Goal: Information Seeking & Learning: Learn about a topic

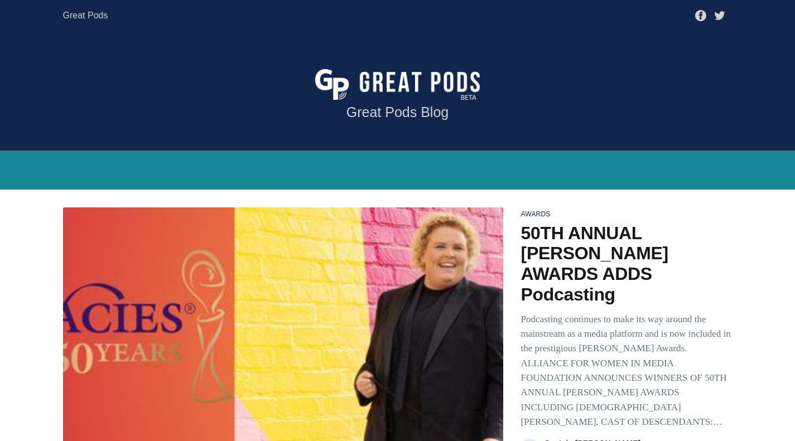
click at [91, 16] on link "Great Pods" at bounding box center [85, 16] width 45 height 20
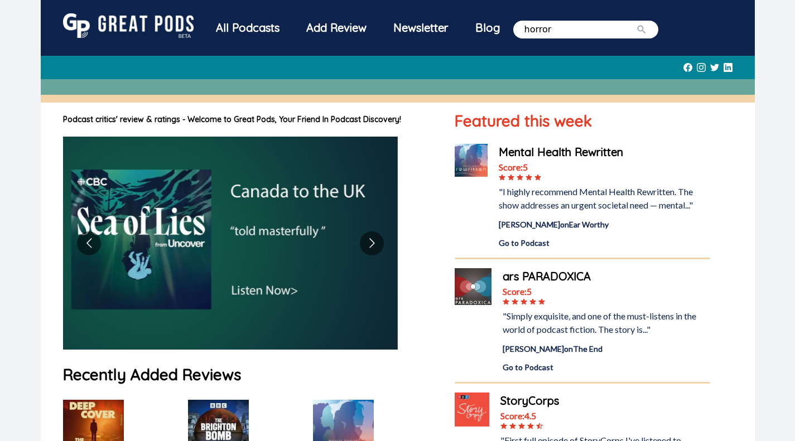
type input "horror"
click at [636, 23] on button "submit" at bounding box center [641, 29] width 11 height 13
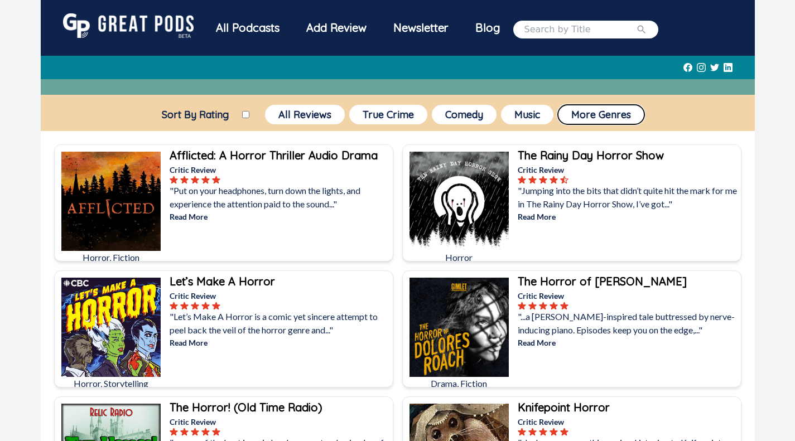
click at [619, 118] on button "More Genres" at bounding box center [601, 115] width 86 height 20
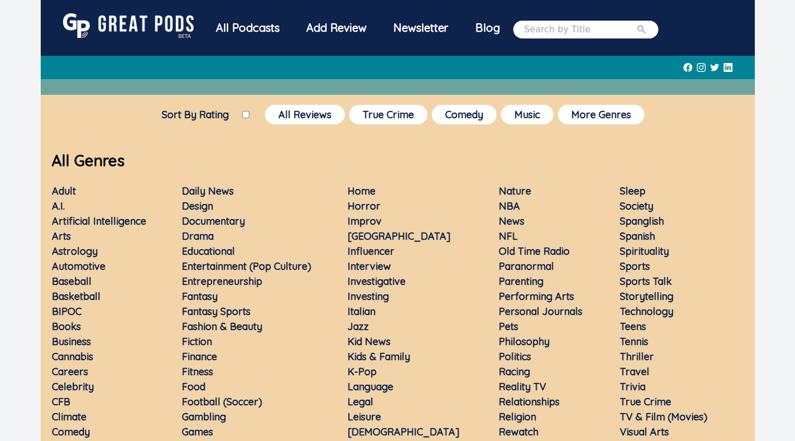
click at [364, 206] on link "Horror" at bounding box center [363, 206] width 33 height 13
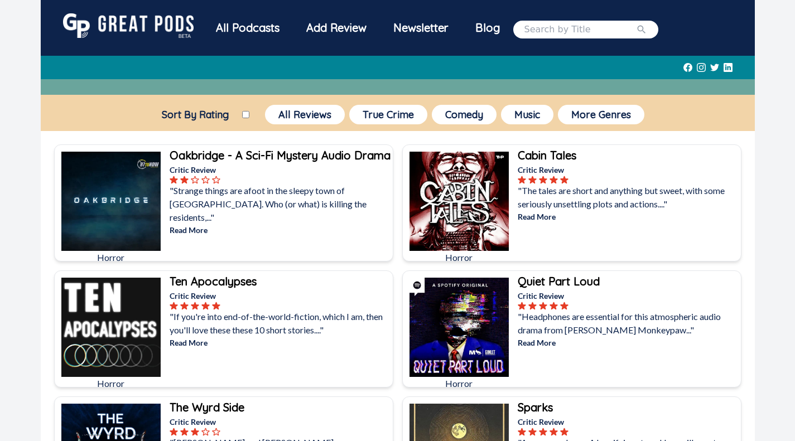
click at [245, 115] on input "Sort By Rating" at bounding box center [245, 114] width 7 height 7
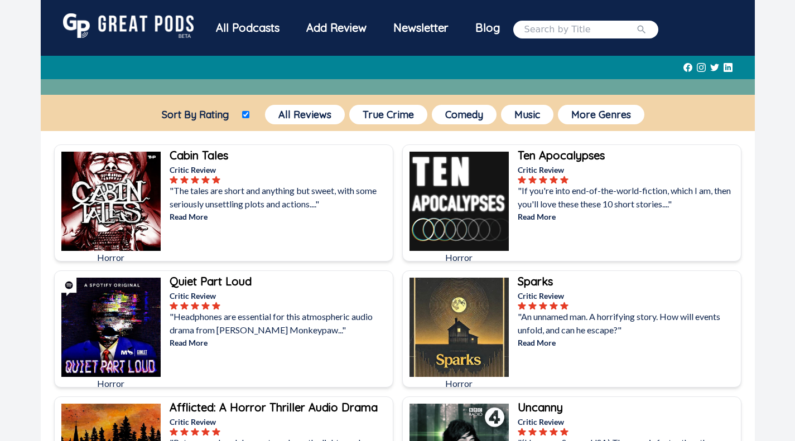
click at [248, 115] on input "Sort By Rating" at bounding box center [245, 114] width 7 height 7
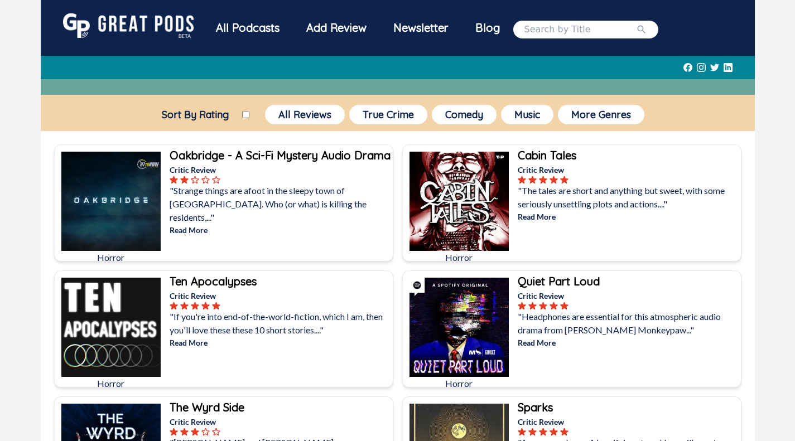
click at [246, 116] on input "Sort By Rating" at bounding box center [245, 114] width 7 height 7
checkbox input "true"
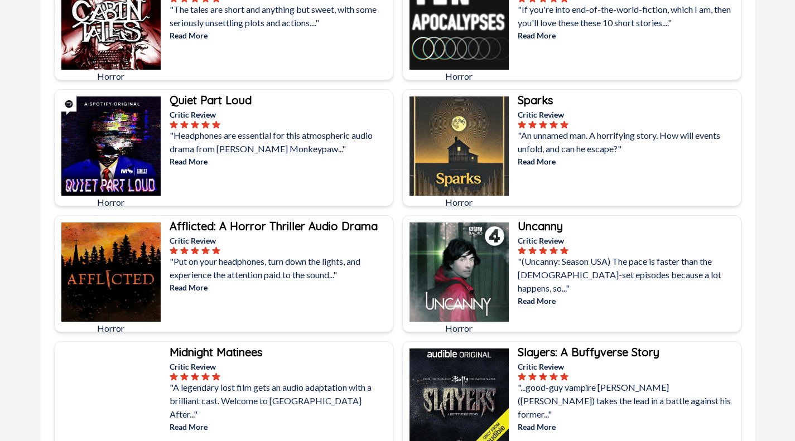
scroll to position [279, 0]
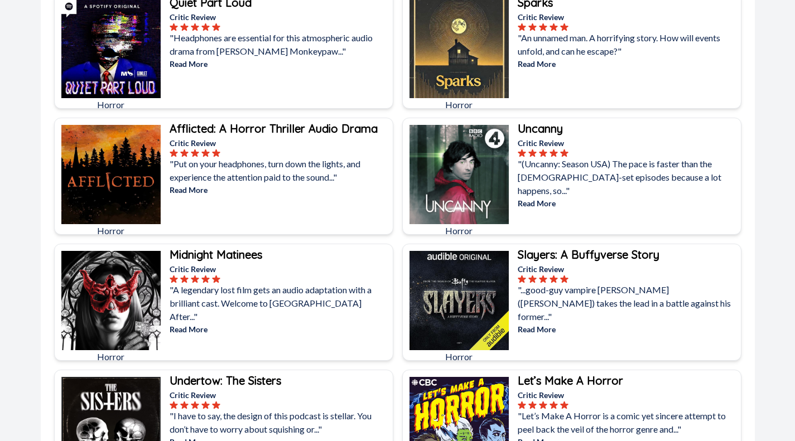
click at [269, 125] on b "Afflicted: A Horror Thriller Audio Drama" at bounding box center [273, 129] width 208 height 14
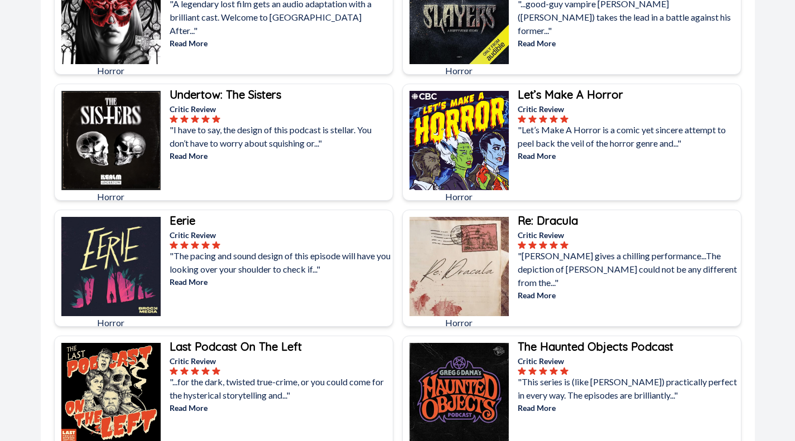
scroll to position [613, 0]
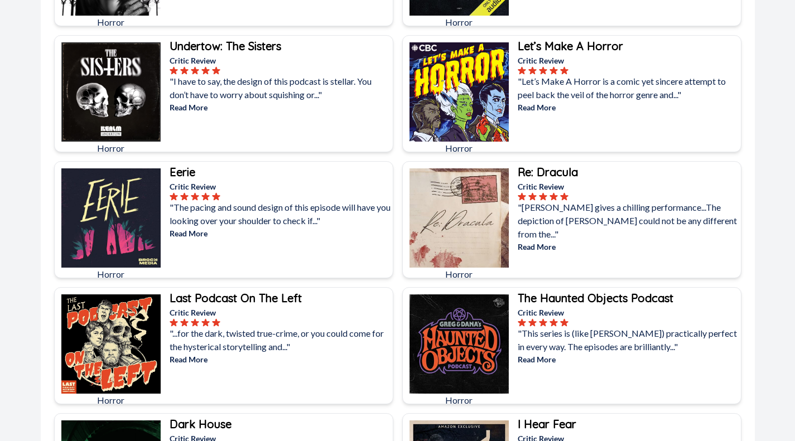
click at [268, 52] on b "Undertow: The Sisters" at bounding box center [225, 46] width 112 height 14
click at [188, 176] on b "Eerie" at bounding box center [182, 172] width 26 height 14
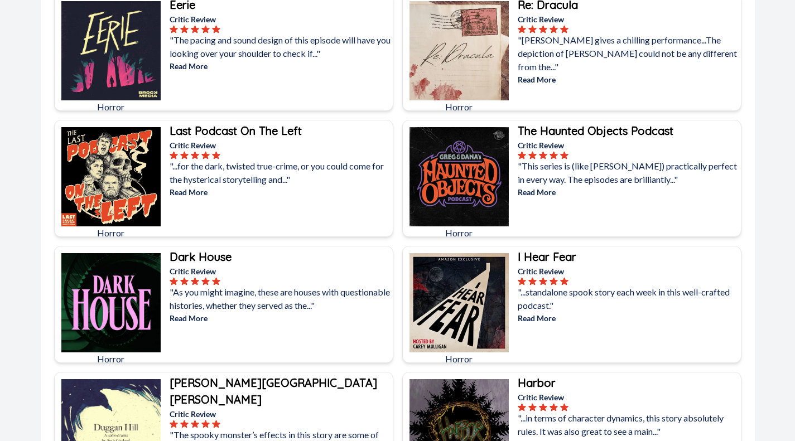
click at [245, 260] on div "Dark House" at bounding box center [279, 257] width 221 height 17
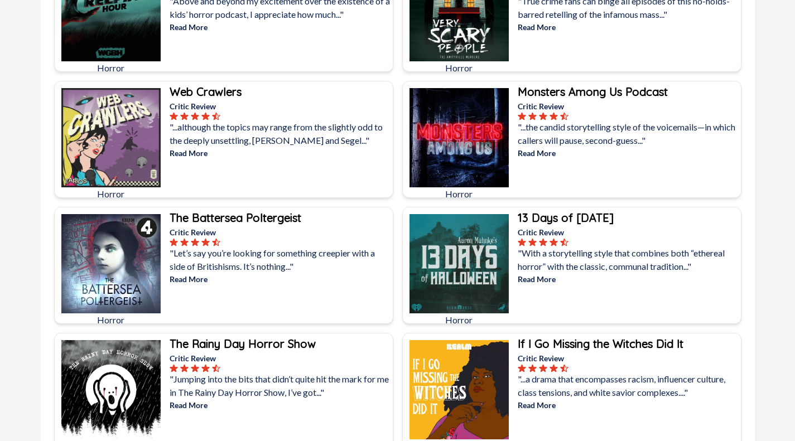
scroll to position [2007, 0]
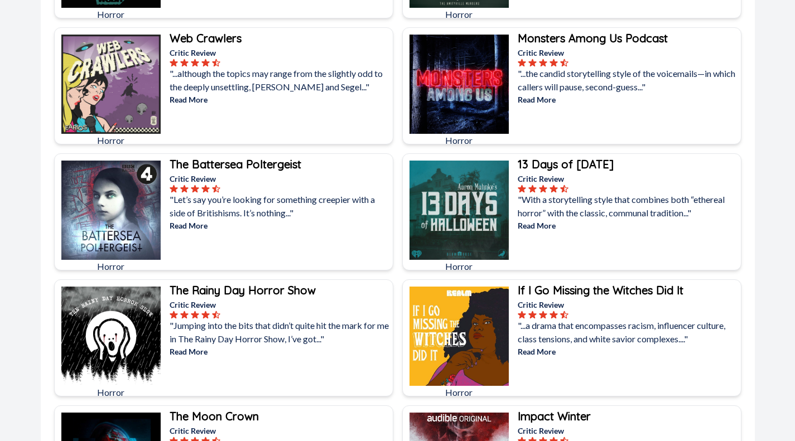
click at [594, 46] on div "Monsters Among Us Podcast" at bounding box center [627, 38] width 221 height 17
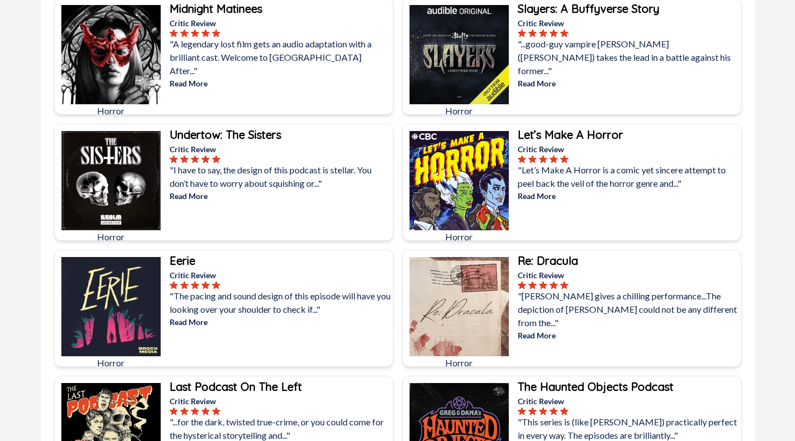
scroll to position [0, 0]
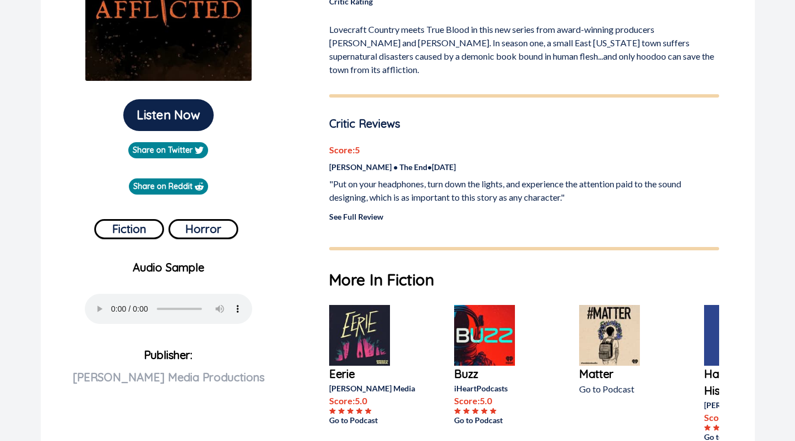
scroll to position [167, 0]
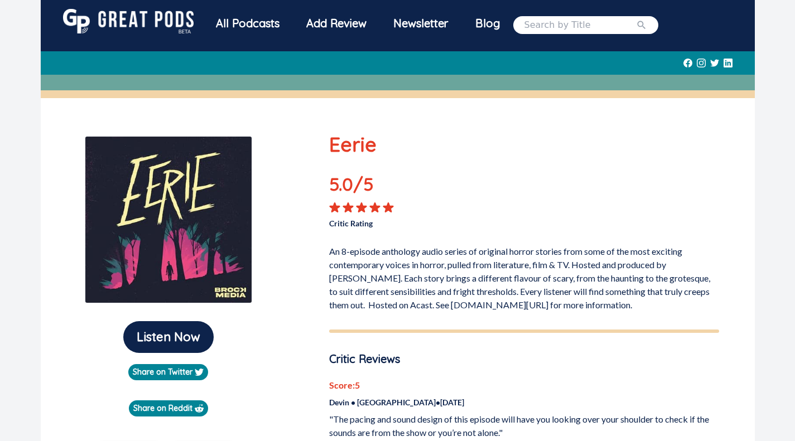
scroll to position [167, 0]
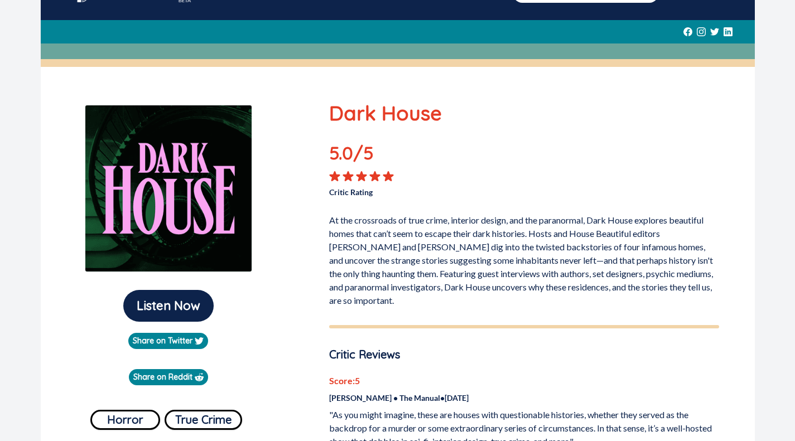
scroll to position [56, 0]
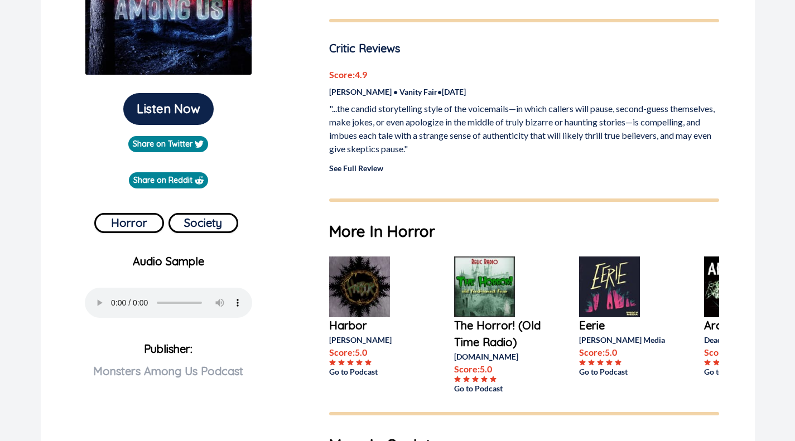
scroll to position [279, 0]
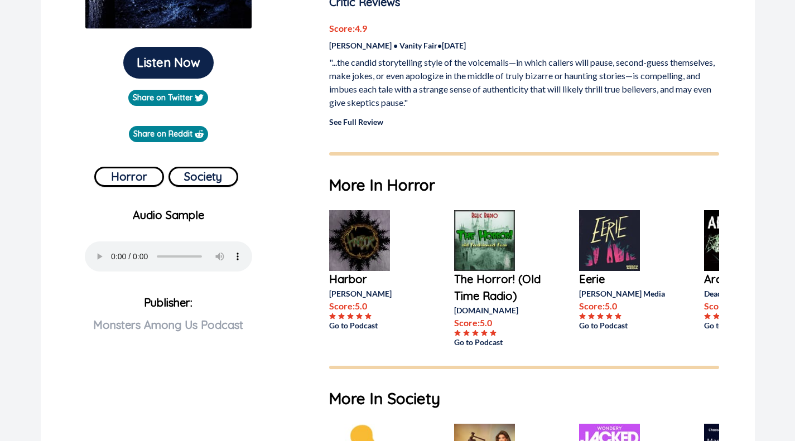
drag, startPoint x: 374, startPoint y: 227, endPoint x: 396, endPoint y: 218, distance: 23.5
click at [374, 227] on img at bounding box center [359, 240] width 61 height 61
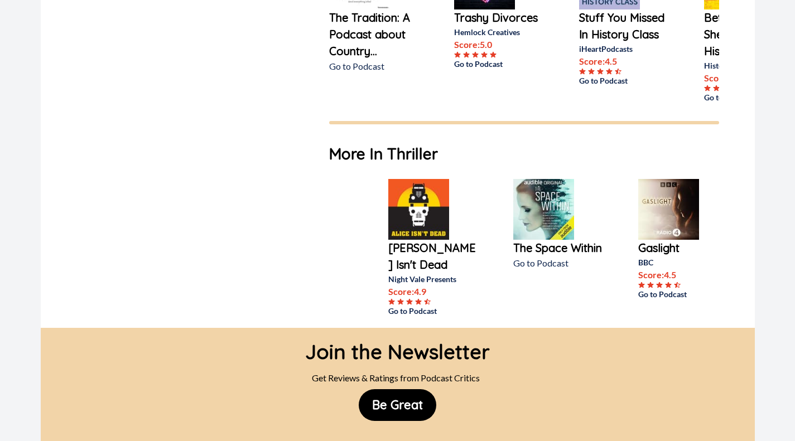
scroll to position [0, 74]
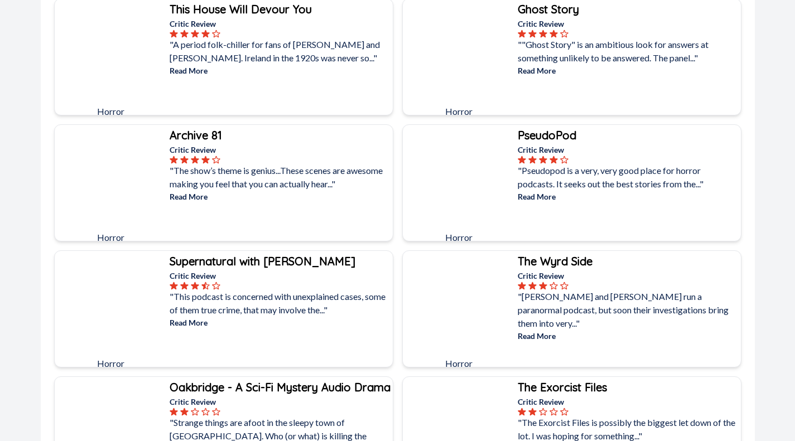
scroll to position [2484, 0]
